Goal: Information Seeking & Learning: Compare options

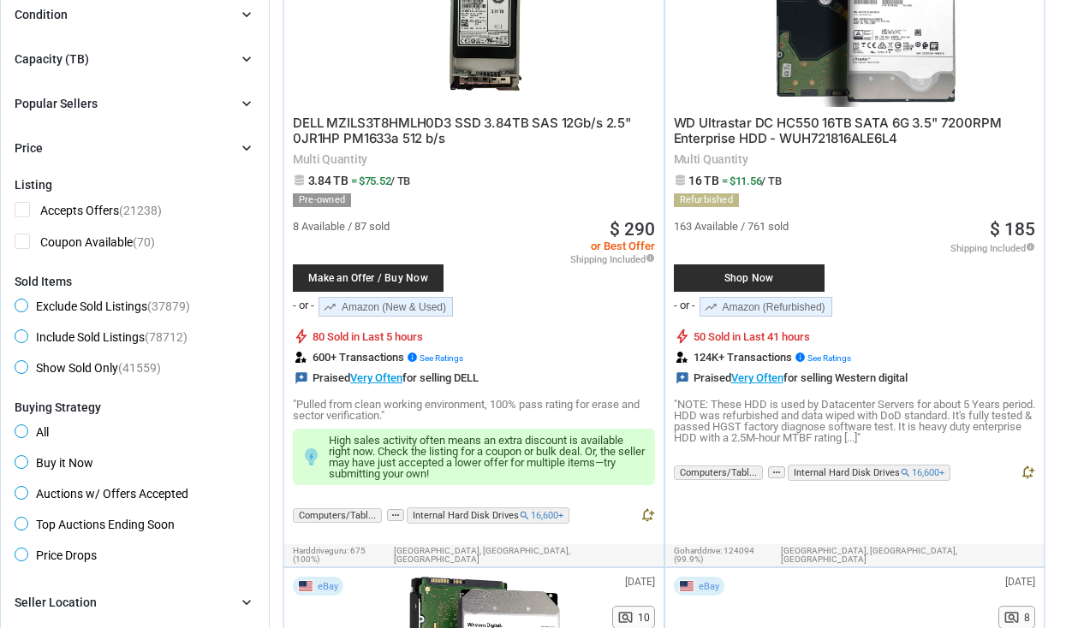
scroll to position [514, 0]
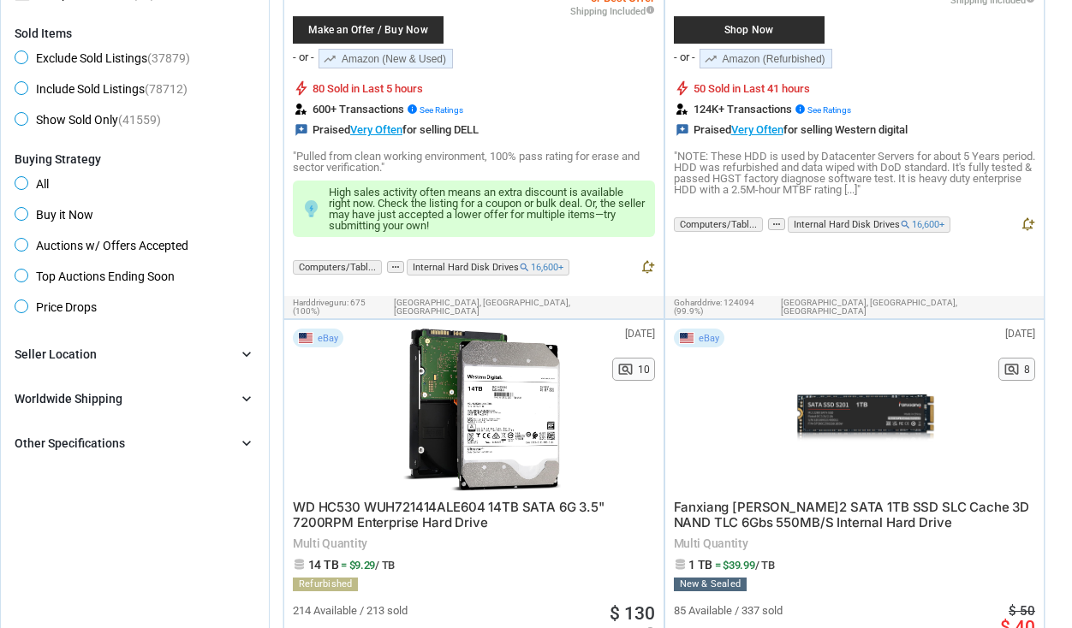
click at [86, 340] on form "Categories chevron_right search close Select All shown | Clear All shown Comput…" at bounding box center [135, 83] width 241 height 742
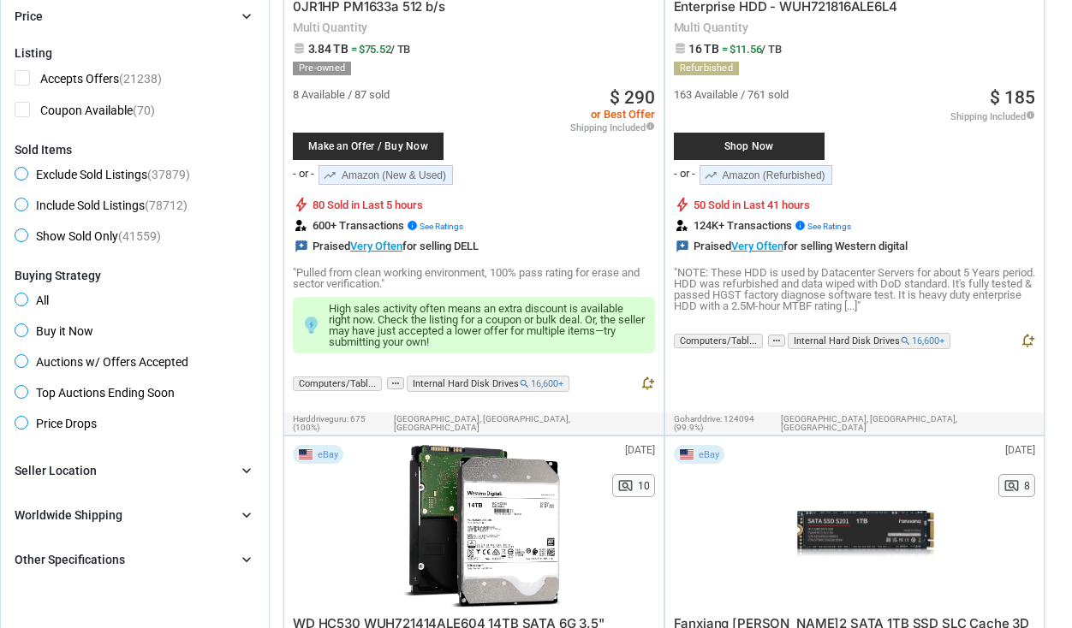
scroll to position [171, 0]
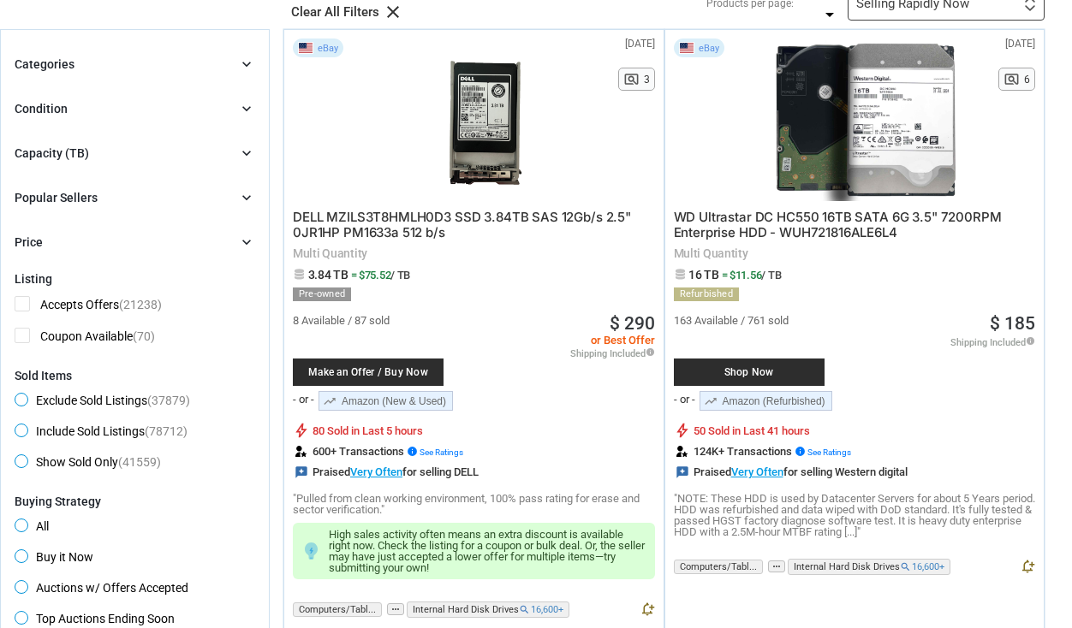
click at [95, 243] on div "Price chevron_right" at bounding box center [135, 242] width 241 height 21
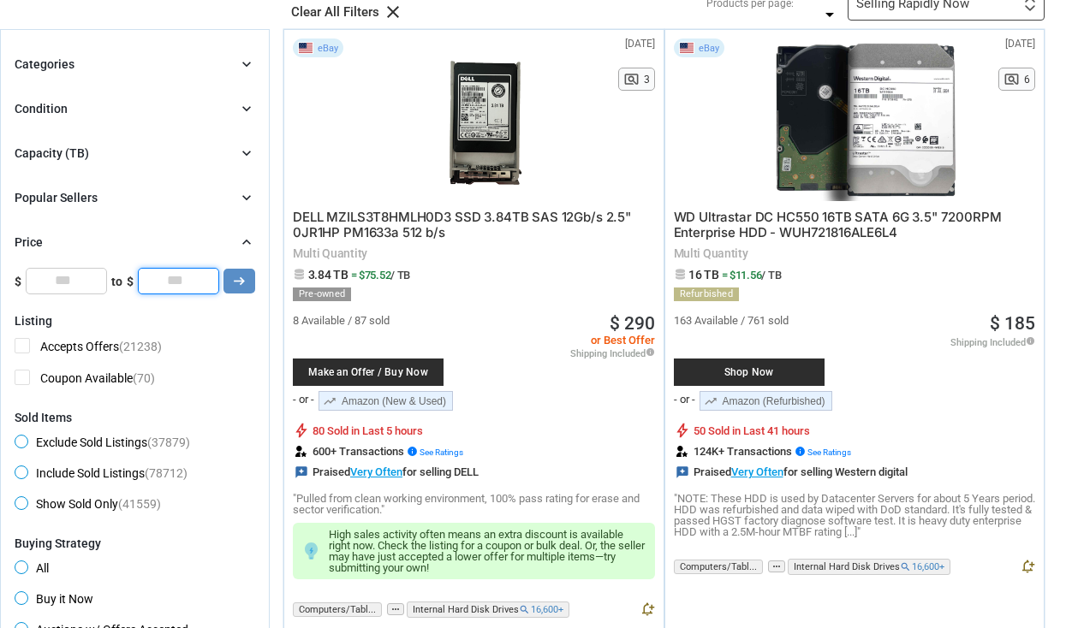
click at [199, 271] on input "*" at bounding box center [178, 281] width 81 height 26
drag, startPoint x: 193, startPoint y: 281, endPoint x: 74, endPoint y: 274, distance: 118.3
click at [74, 274] on div "$ * to $ * arrow_right_alt" at bounding box center [135, 281] width 241 height 26
click at [242, 278] on icon "arrow_right_alt" at bounding box center [239, 281] width 16 height 16
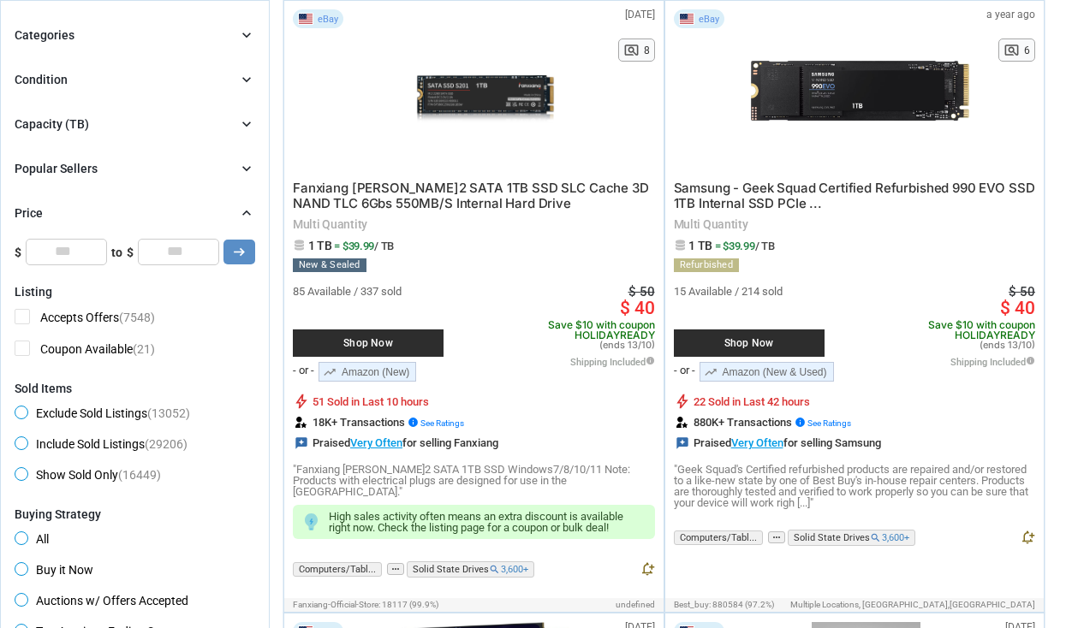
scroll to position [180, 0]
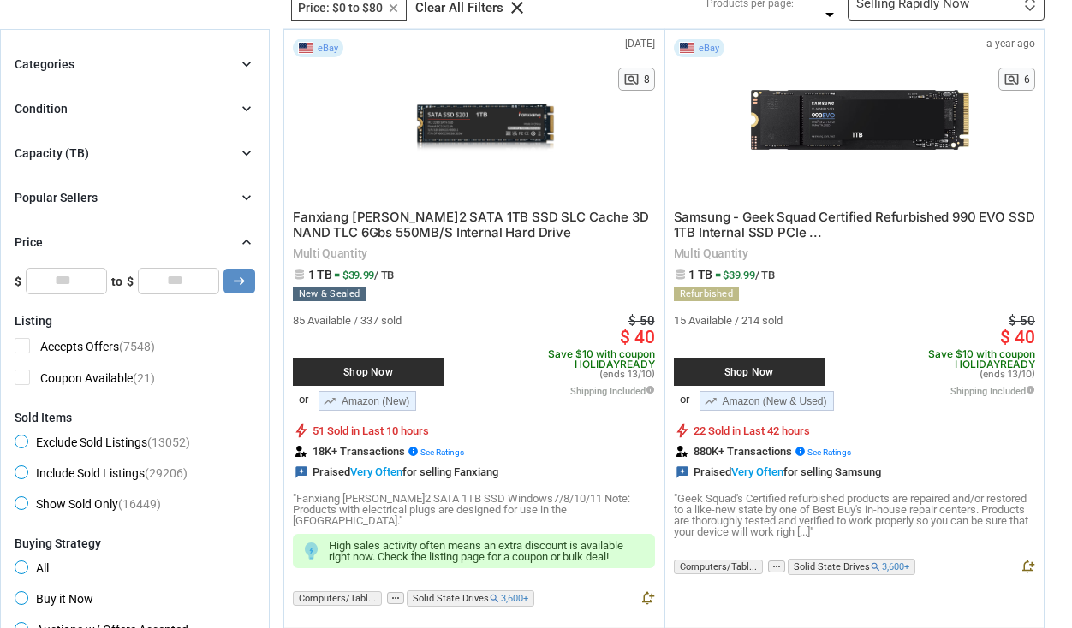
click at [110, 154] on div "Capacity (TB) chevron_right" at bounding box center [135, 153] width 241 height 21
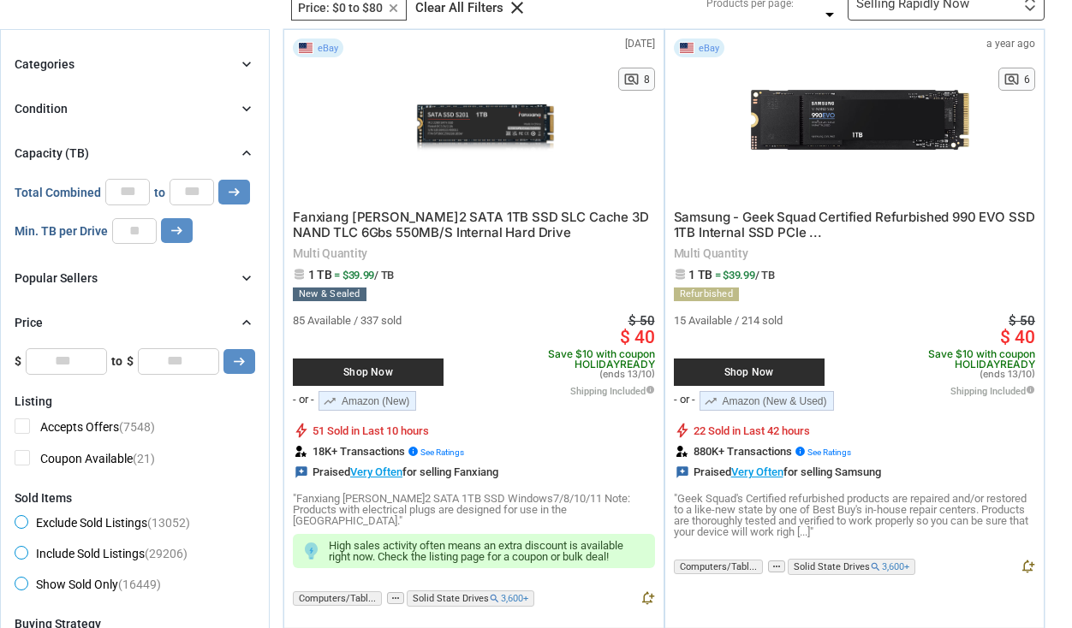
click at [120, 124] on div "Categories chevron_right search close Select All shown | Clear All shown Comput…" at bounding box center [135, 214] width 241 height 320
click at [128, 78] on div "Categories chevron_right search close Select All shown | Clear All shown Comput…" at bounding box center [135, 214] width 241 height 320
click at [132, 62] on div "Categories chevron_right" at bounding box center [135, 64] width 241 height 21
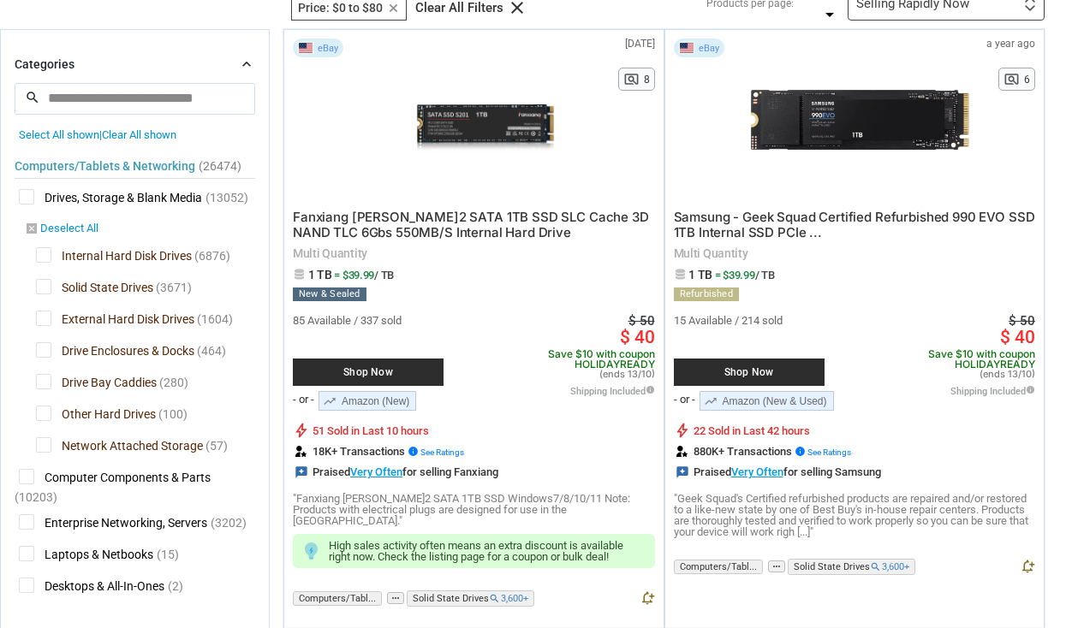
click at [74, 229] on link "disabled_by_default Deselect All" at bounding box center [62, 229] width 74 height 15
click at [55, 320] on span "External Hard Disk Drives" at bounding box center [115, 321] width 158 height 21
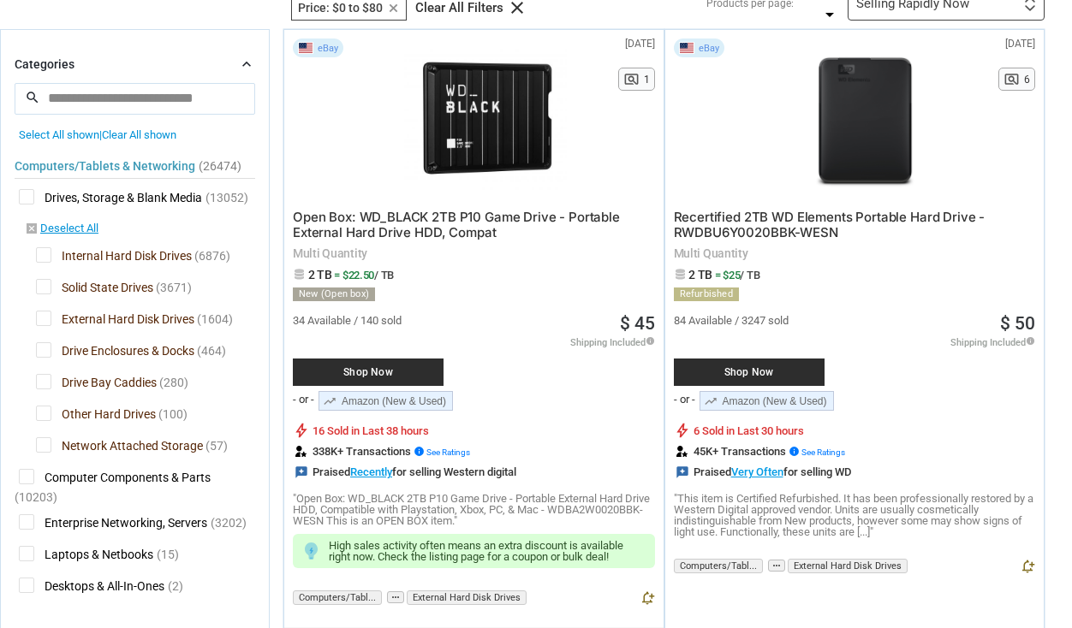
type input "**"
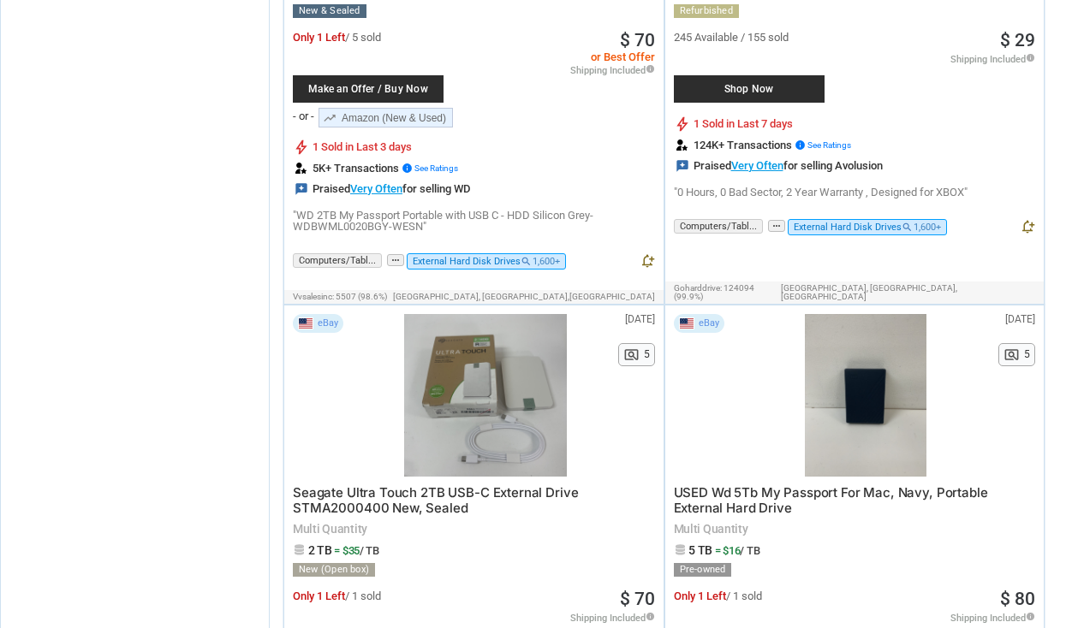
scroll to position [8056, 0]
